Goal: Transaction & Acquisition: Purchase product/service

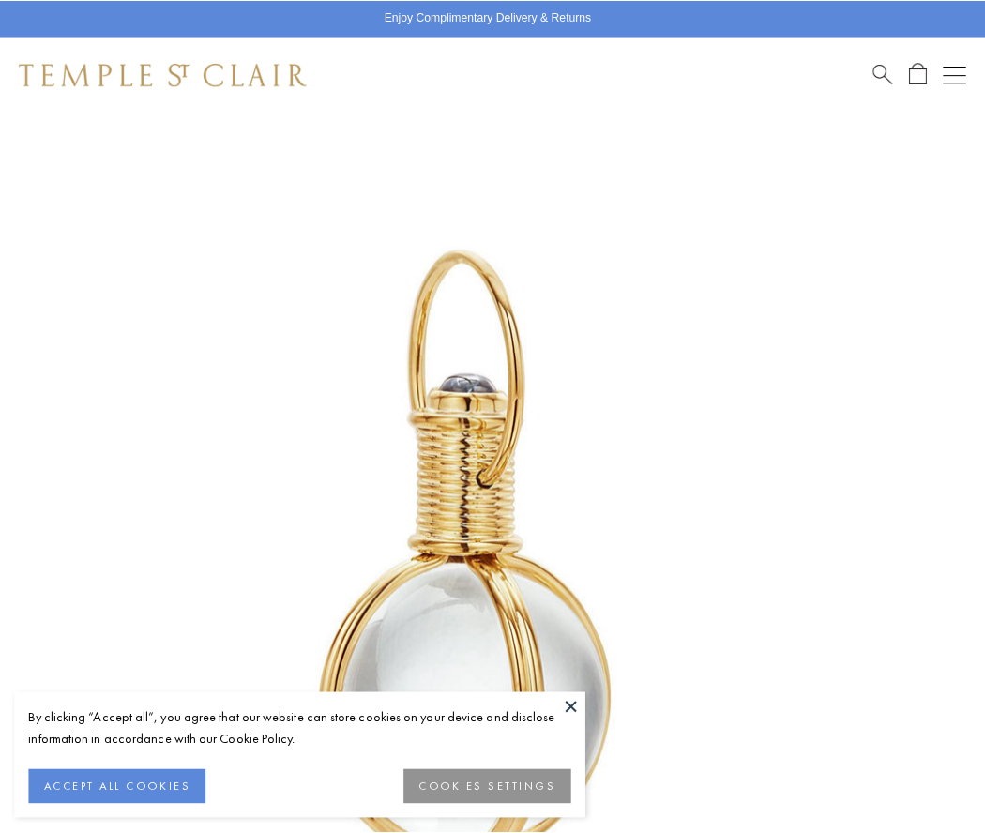
scroll to position [486, 0]
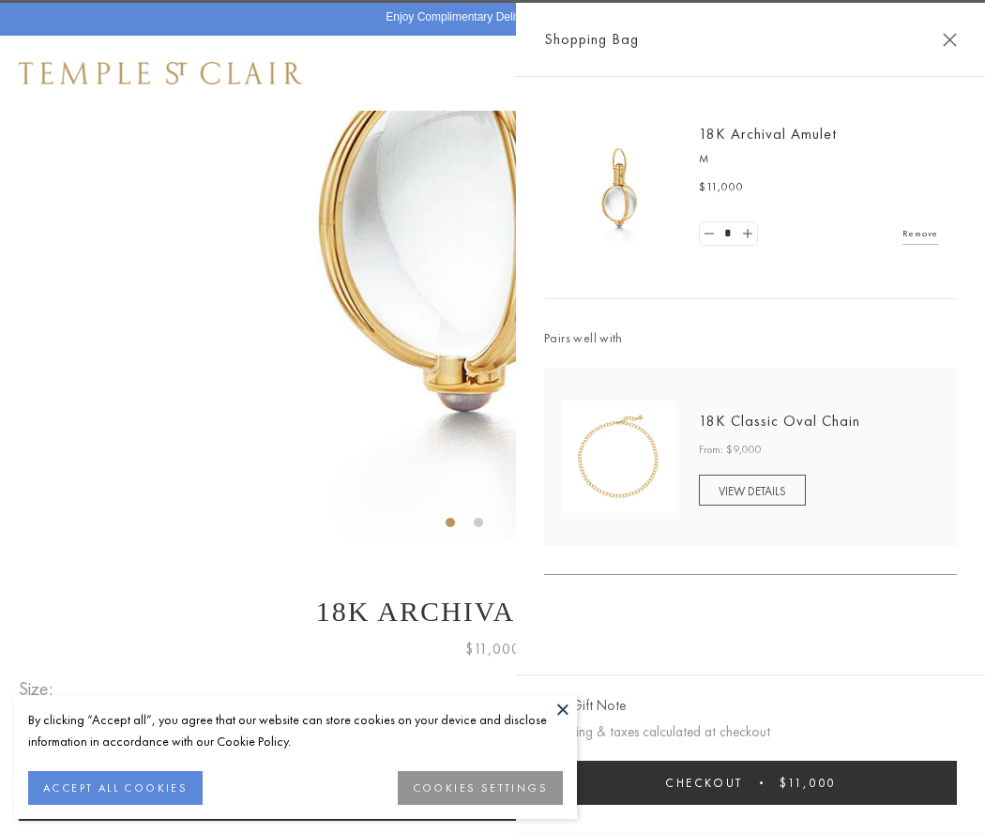
click at [750, 782] on button "Checkout $11,000" at bounding box center [750, 783] width 413 height 44
